Goal: Navigation & Orientation: Find specific page/section

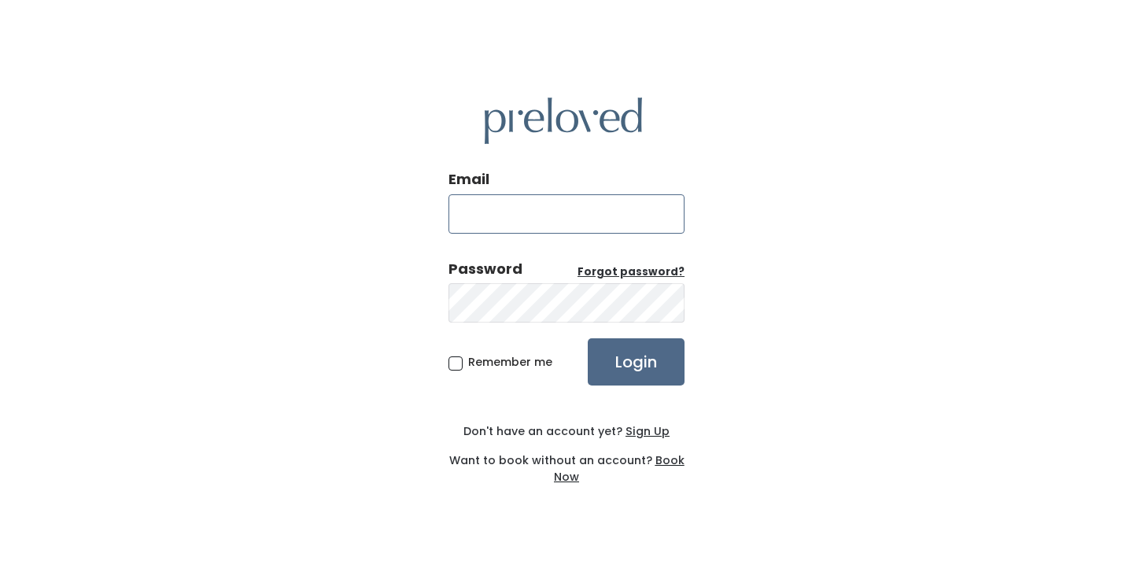
type input "[EMAIL_ADDRESS][DOMAIN_NAME]"
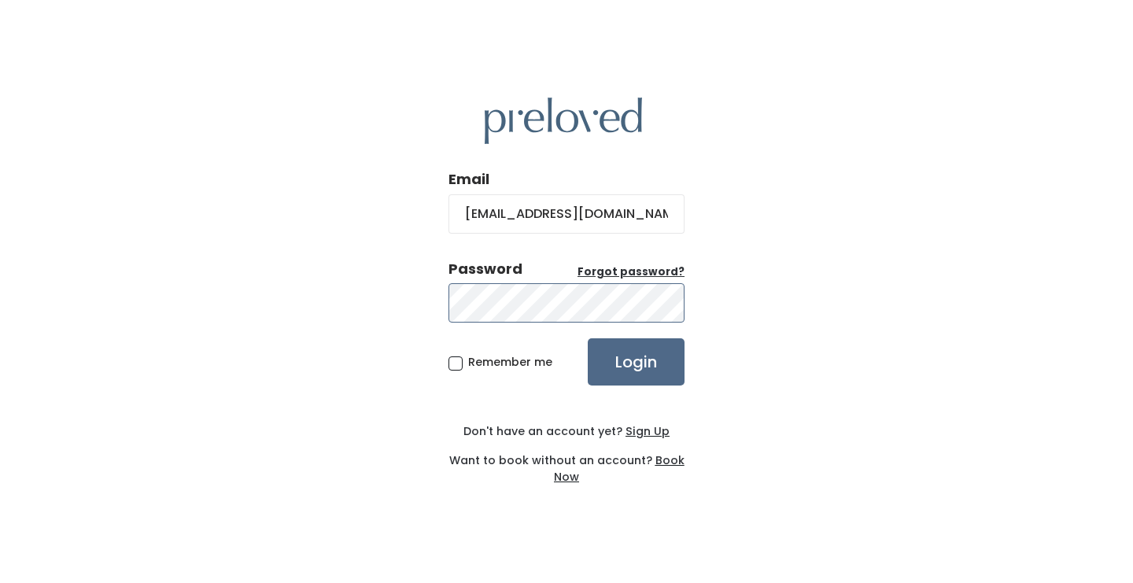
click at [636, 361] on input "Login" at bounding box center [636, 361] width 97 height 47
click at [642, 259] on label "Password Forgot password?" at bounding box center [567, 269] width 236 height 20
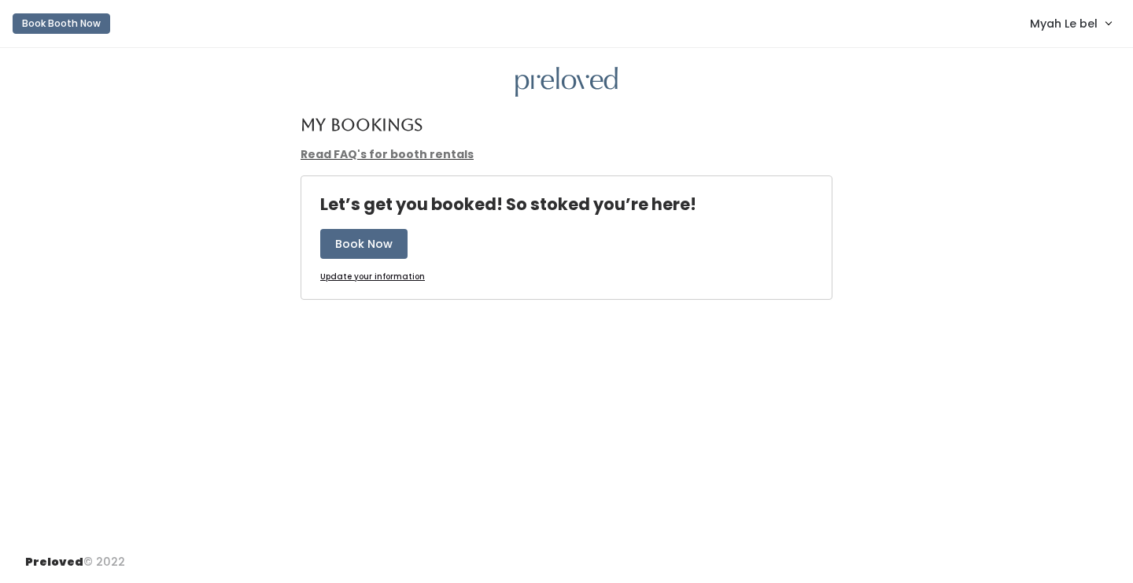
click at [1047, 21] on span "Myah Le bel" at bounding box center [1064, 23] width 68 height 17
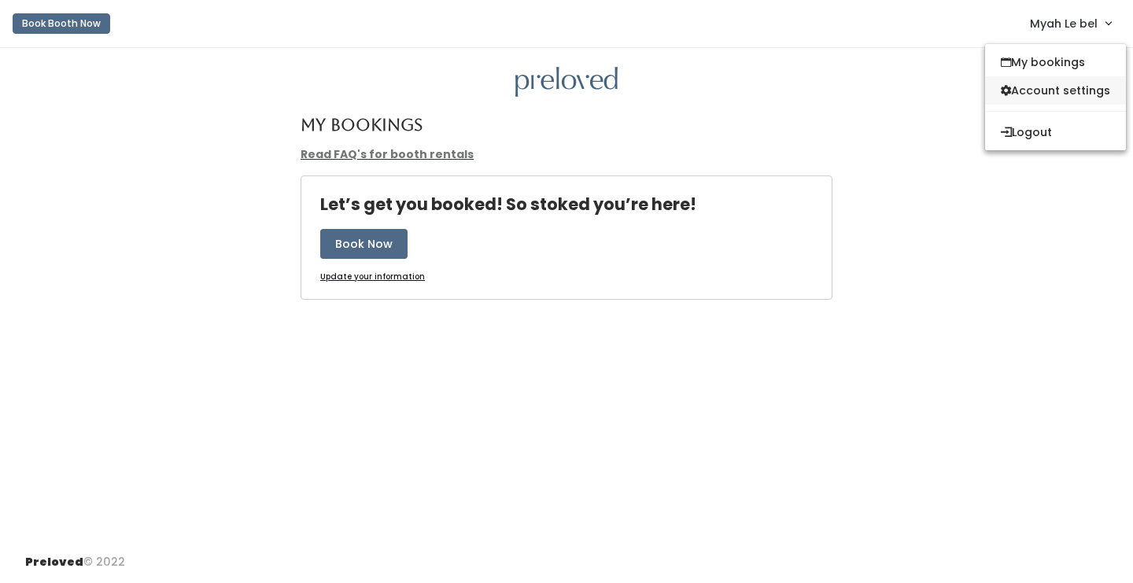
click at [1046, 91] on link "Account settings" at bounding box center [1055, 90] width 141 height 28
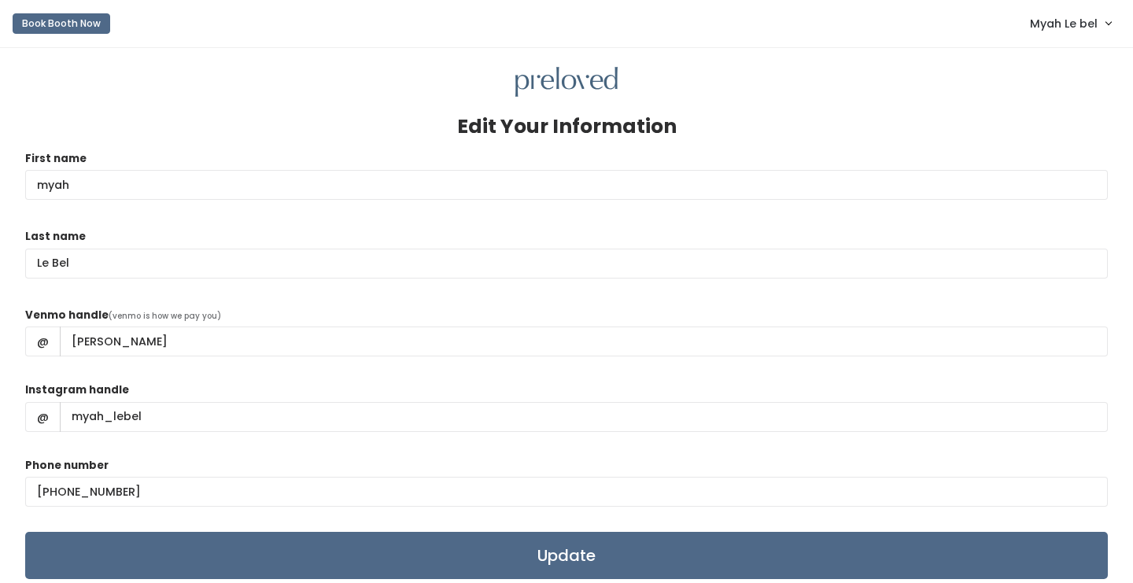
click at [1061, 27] on span "Myah Le bel" at bounding box center [1064, 23] width 68 height 17
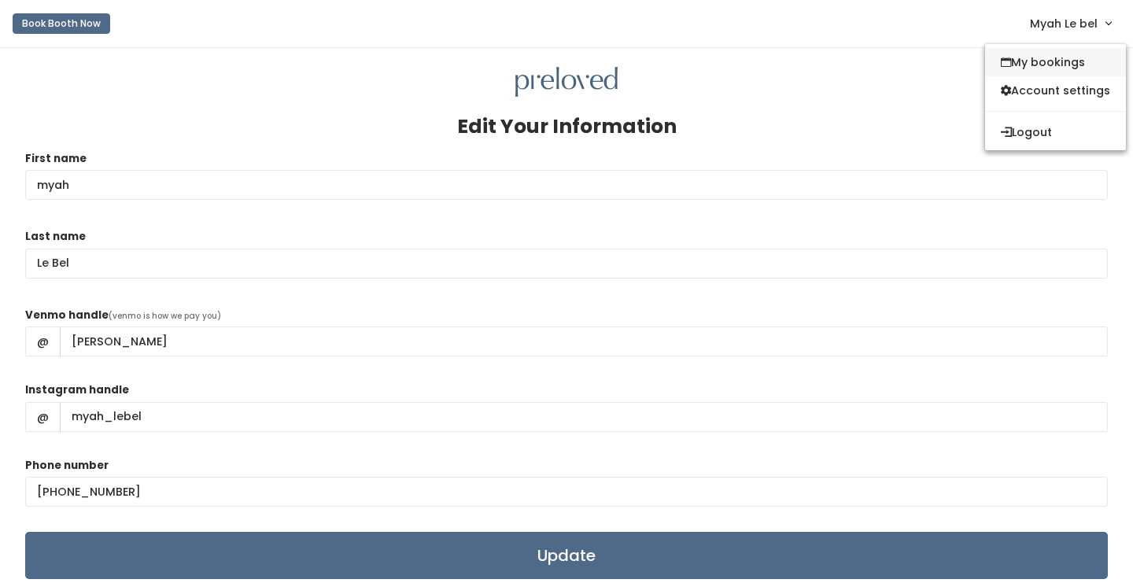
click at [1055, 57] on link "My bookings" at bounding box center [1055, 62] width 141 height 28
